Goal: Task Accomplishment & Management: Manage account settings

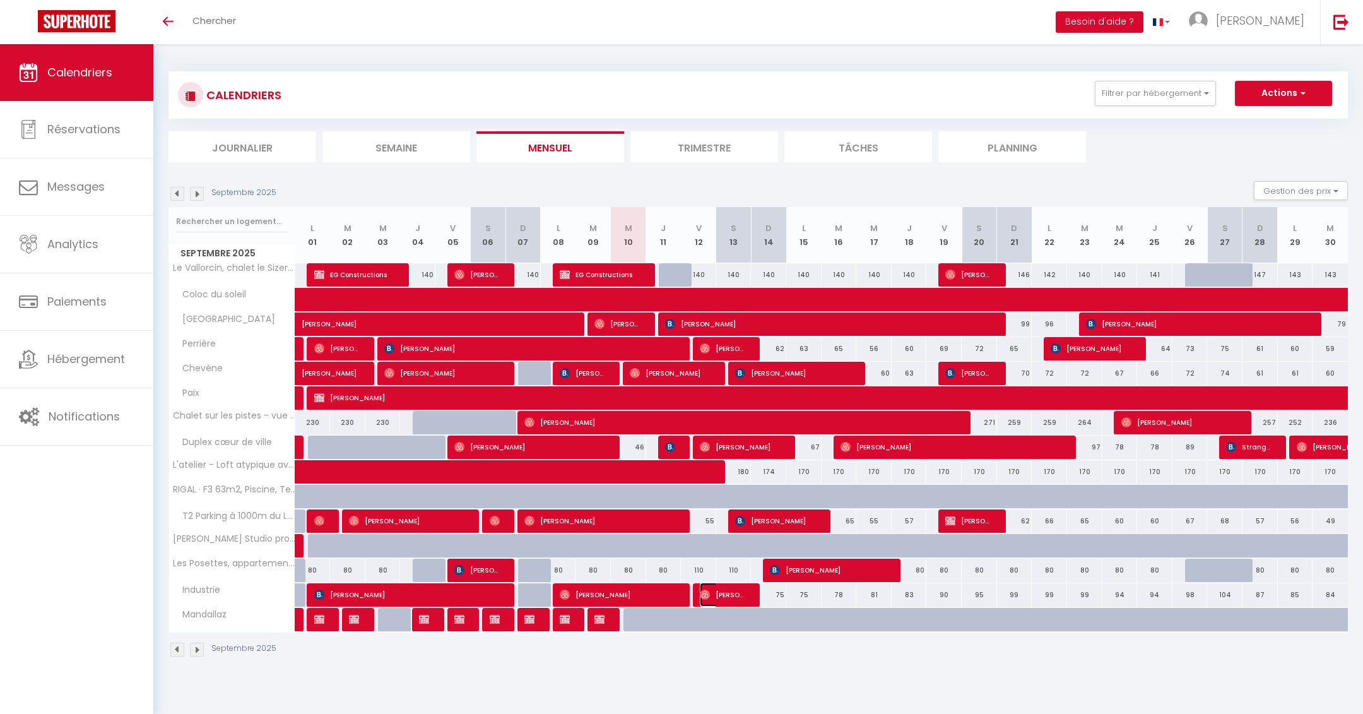
click at [719, 591] on span "Tiago [GEOGRAPHIC_DATA]" at bounding box center [723, 595] width 47 height 24
select select "OK"
select select "0"
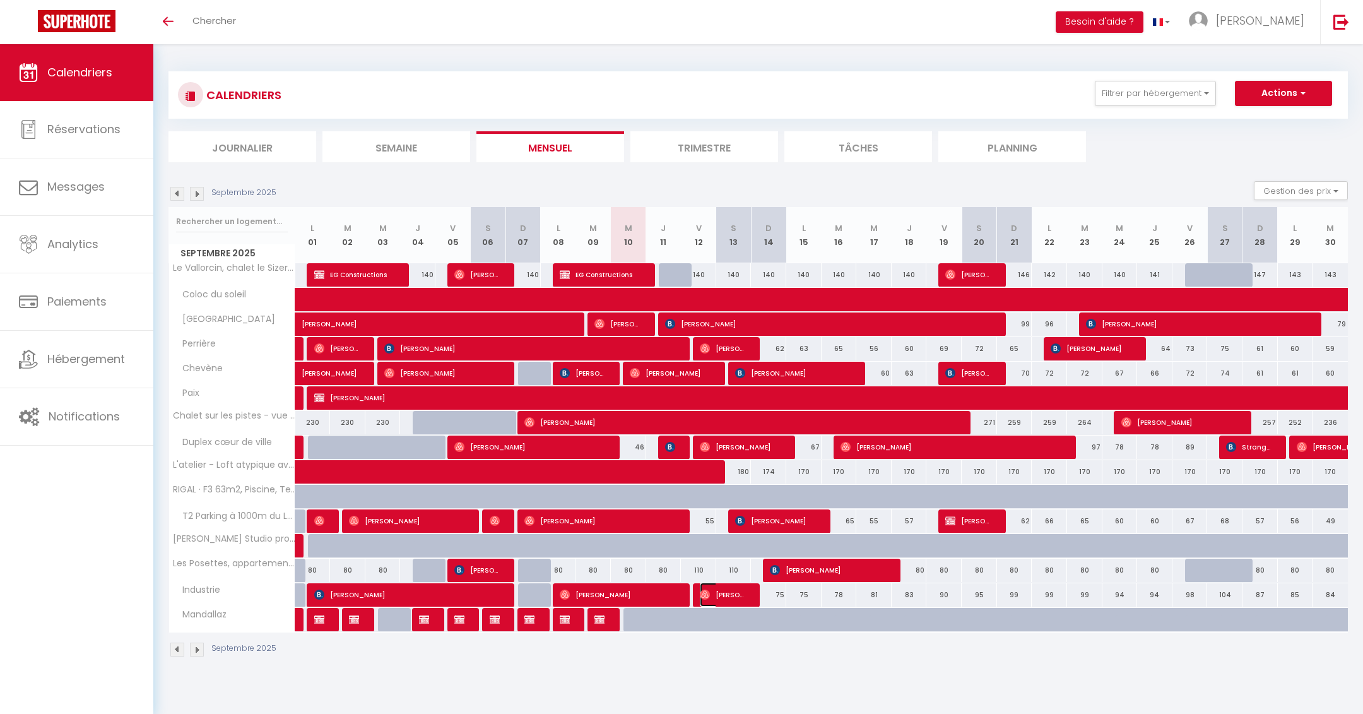
select select "1"
select select
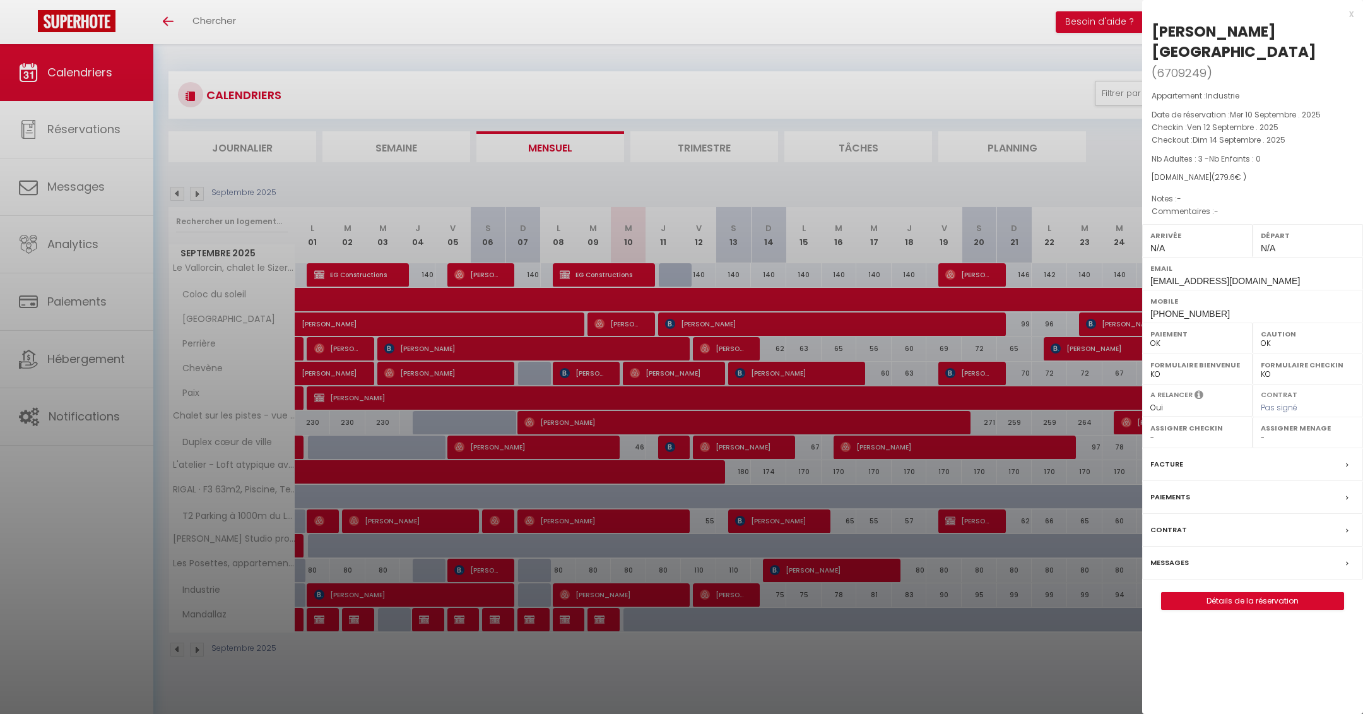
click at [1351, 14] on div "x" at bounding box center [1247, 13] width 211 height 15
